Goal: Task Accomplishment & Management: Complete application form

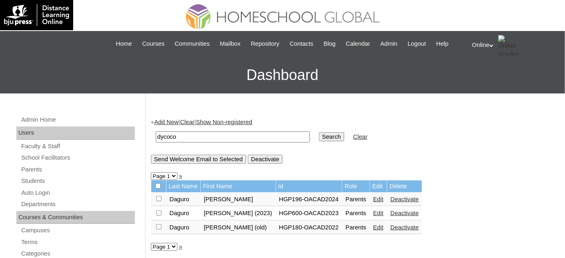
click at [176, 122] on link "Add New" at bounding box center [166, 122] width 24 height 7
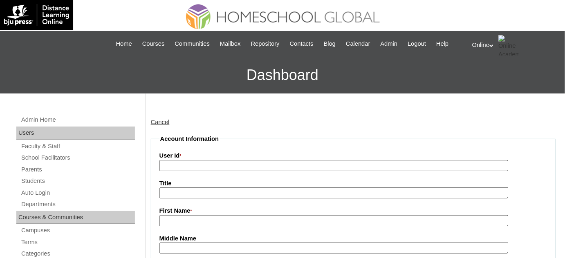
click at [214, 167] on input "User Id *" at bounding box center [333, 165] width 348 height 11
drag, startPoint x: 237, startPoint y: 193, endPoint x: 237, endPoint y: 197, distance: 4.1
click at [237, 193] on input "Title" at bounding box center [333, 193] width 348 height 11
click at [273, 218] on input "First Name *" at bounding box center [333, 220] width 348 height 11
paste input "Irene Alisson Daguro"
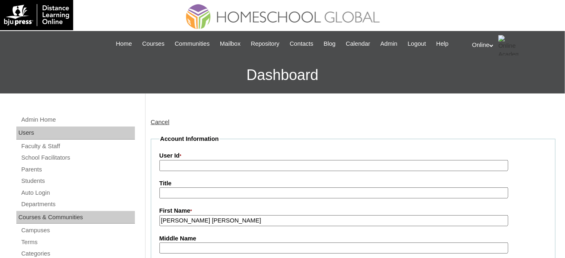
click at [204, 221] on input "Irene Alisson Daguro" at bounding box center [333, 220] width 348 height 11
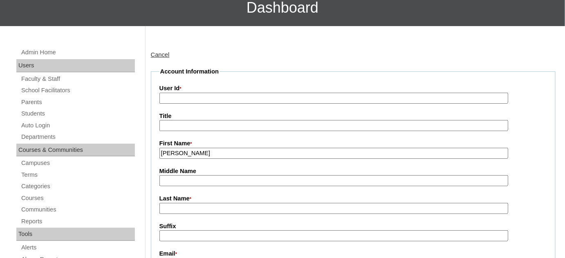
scroll to position [74, 0]
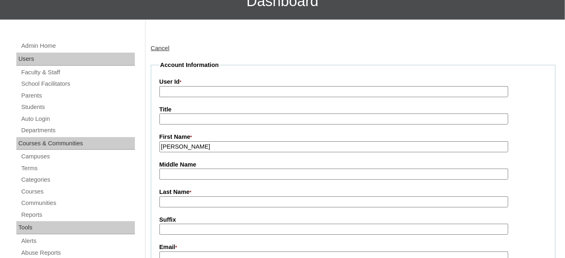
type input "Irene Alisson"
click at [198, 201] on input "Last Name *" at bounding box center [333, 201] width 348 height 11
paste input "Daguro"
type input "Daguro"
click at [199, 90] on input "User Id *" at bounding box center [333, 91] width 348 height 11
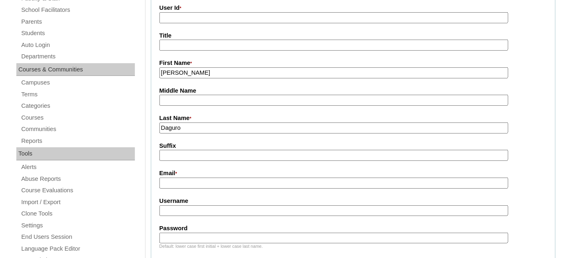
scroll to position [148, 0]
click at [192, 177] on input "Email *" at bounding box center [333, 182] width 348 height 11
paste input "dycoco.irene@gmail.com"
type input "dycoco.irene@gmail.com"
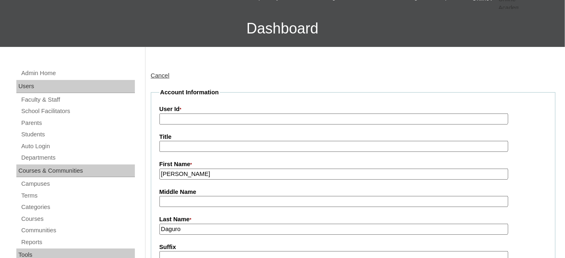
scroll to position [37, 0]
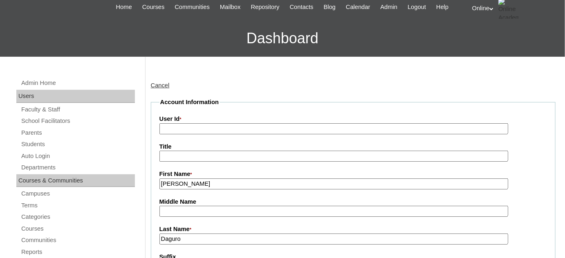
click at [193, 131] on input "User Id *" at bounding box center [333, 128] width 348 height 11
paste input "HGP0188-OACAD2025"
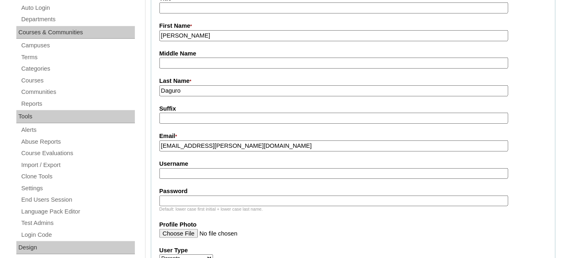
scroll to position [185, 0]
type input "HGP0188-OACAD2025"
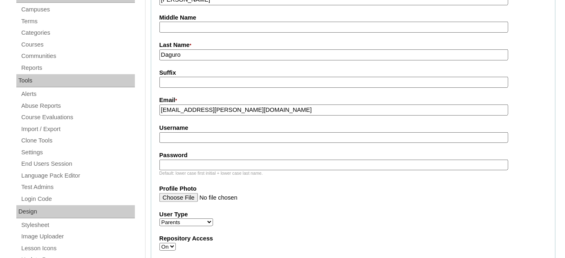
scroll to position [223, 0]
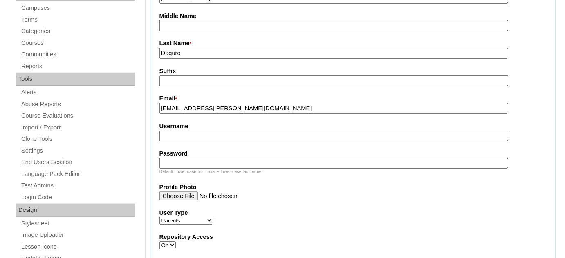
click at [224, 137] on input "Username" at bounding box center [333, 136] width 348 height 11
paste input "idycoco2025"
type input "idycoco2025"
click at [211, 158] on input "Password" at bounding box center [333, 163] width 348 height 11
paste input "rGtfD"
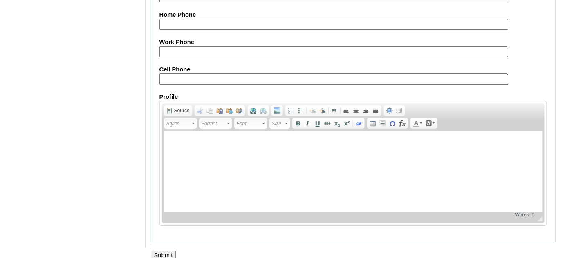
scroll to position [834, 0]
type input "rGtfD"
click at [162, 250] on input "Submit" at bounding box center [163, 254] width 25 height 9
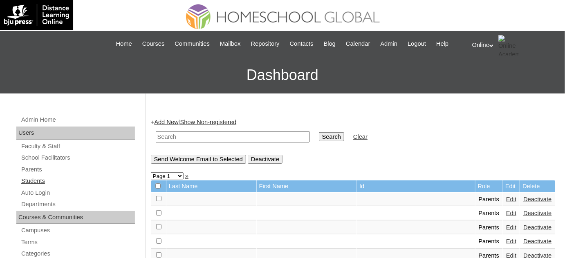
click at [56, 184] on link "Students" at bounding box center [77, 181] width 114 height 10
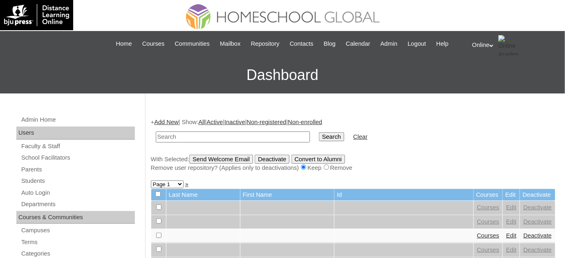
click at [196, 139] on input "text" at bounding box center [233, 137] width 154 height 11
type input "dycoco"
click at [319, 132] on input "Search" at bounding box center [331, 136] width 25 height 9
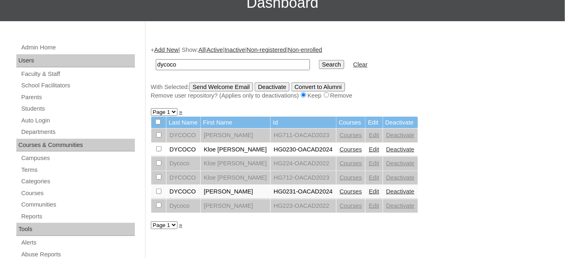
scroll to position [74, 0]
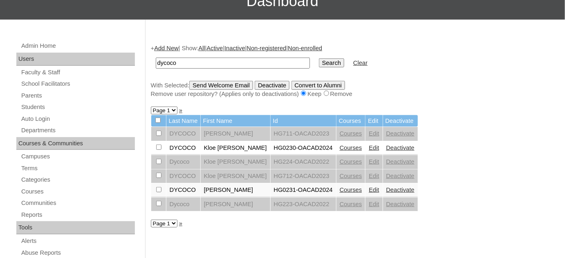
click link "Deactivate"
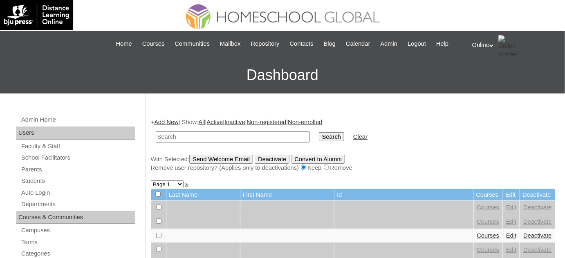
click at [237, 137] on input "text" at bounding box center [233, 137] width 154 height 11
type input "dycoco"
click at [319, 139] on input "Search" at bounding box center [331, 136] width 25 height 9
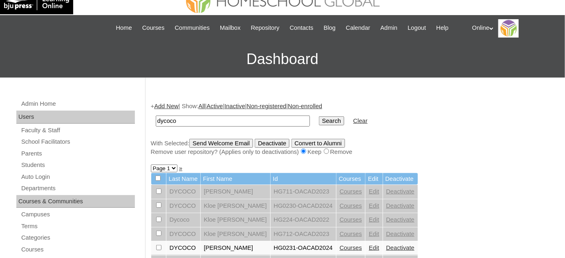
scroll to position [37, 0]
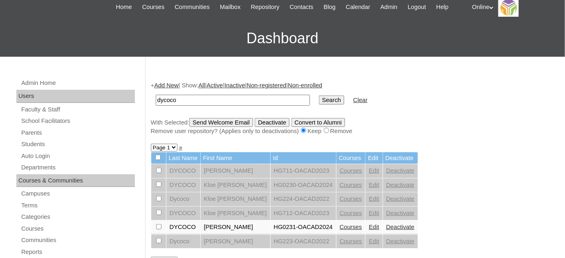
click at [386, 224] on link "Deactivate" at bounding box center [400, 227] width 28 height 7
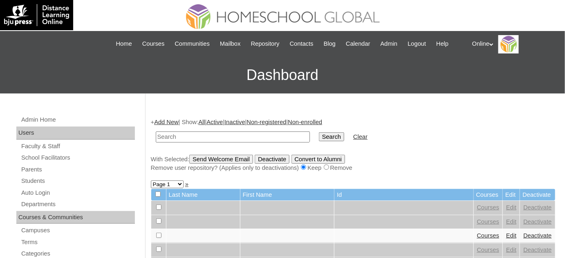
type input "d"
click at [178, 121] on link "Add New" at bounding box center [166, 122] width 24 height 7
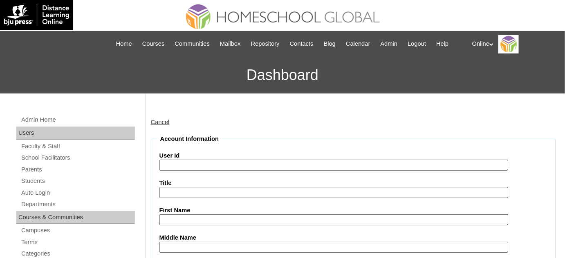
click at [279, 152] on label "User Id" at bounding box center [352, 156] width 387 height 9
click at [279, 160] on input "User Id" at bounding box center [333, 165] width 348 height 11
click at [278, 163] on input "User Id" at bounding box center [333, 165] width 348 height 11
click at [241, 164] on input "User Id" at bounding box center [333, 165] width 348 height 11
paste input "HG230OACAD2025"
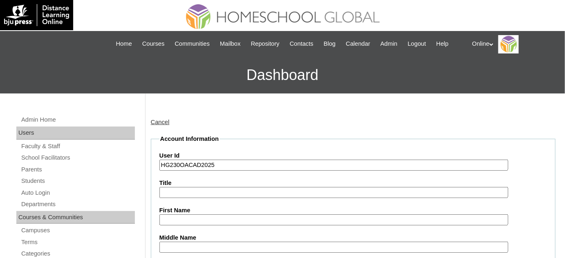
type input "HG230OACAD2025"
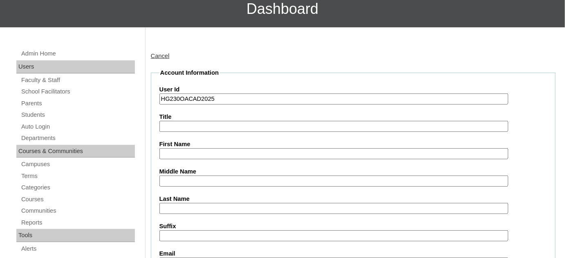
scroll to position [74, 0]
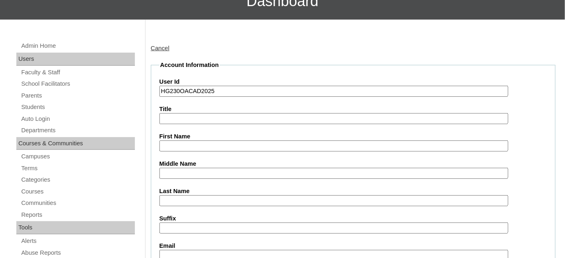
click at [190, 145] on input "First Name" at bounding box center [333, 146] width 348 height 11
paste input "Kloe [PERSON_NAME] DYCOCO _220011500"
click at [266, 143] on input "Kloe [PERSON_NAME] DYCOCO _220011500" at bounding box center [333, 146] width 348 height 11
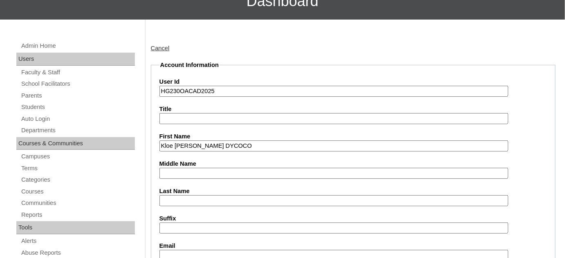
click at [243, 144] on input "Kloe [PERSON_NAME] DYCOCO" at bounding box center [333, 146] width 348 height 11
type input "Kloe [PERSON_NAME]"
click at [207, 192] on label "Last Name" at bounding box center [352, 191] width 387 height 9
click at [207, 195] on input "Last Name" at bounding box center [333, 200] width 348 height 11
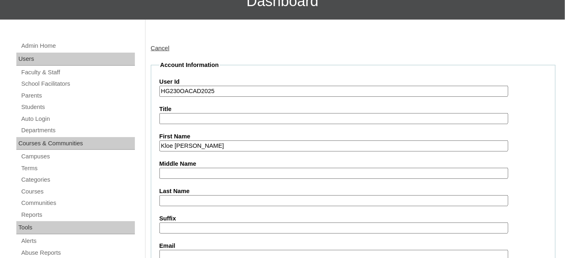
click at [206, 196] on input "Last Name" at bounding box center [333, 200] width 348 height 11
paste input "DYCOCO"
type input "DYCOCO"
click at [207, 147] on input "Kloe [PERSON_NAME]" at bounding box center [333, 146] width 348 height 11
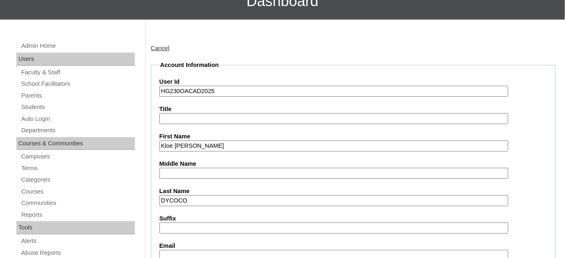
type input "Kloe [PERSON_NAME]"
click at [193, 169] on input "Middle Name" at bounding box center [333, 173] width 348 height 11
paste input "Daguro"
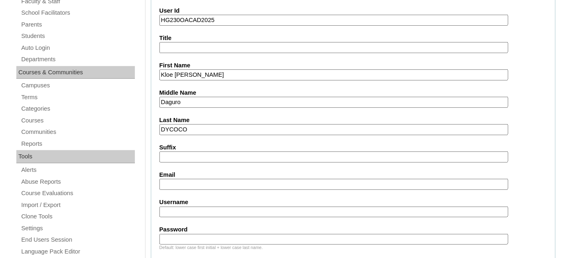
scroll to position [148, 0]
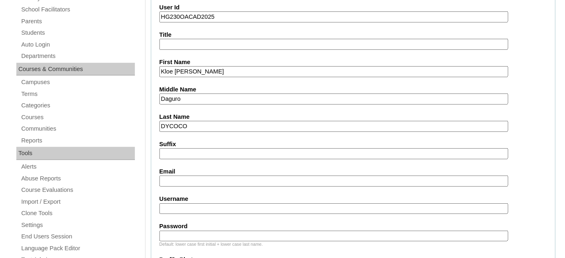
type input "Daguro"
click at [203, 181] on input "Email" at bounding box center [333, 181] width 348 height 11
paste input "[EMAIL_ADDRESS][DOMAIN_NAME]"
type input "[EMAIL_ADDRESS][DOMAIN_NAME]"
paste input "kloe.dycoco2025"
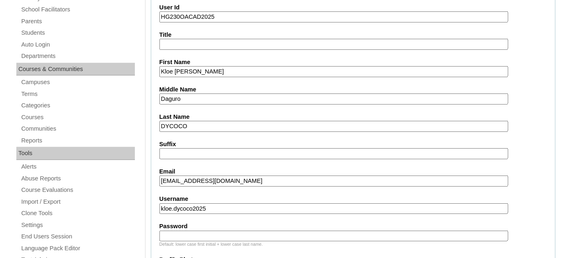
type input "kloe.dycoco2025"
click at [206, 236] on input "Password" at bounding box center [333, 236] width 348 height 11
paste input "kLmCg"
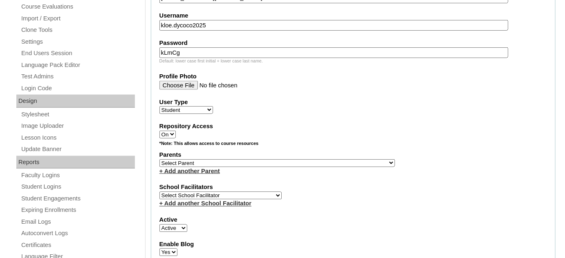
scroll to position [334, 0]
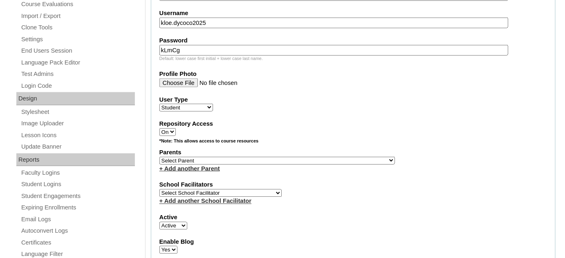
type input "kLmCg"
click at [234, 158] on select "Select Parent , , , , , , , , , , , , , , , , , , , , , , , , , , , , , , , , ,…" at bounding box center [276, 161] width 235 height 8
select select "34604"
click at [159, 157] on select "Select Parent , , , , , , , , , , , , , , , , , , , , , , , , , , , , , , , , ,…" at bounding box center [276, 161] width 235 height 8
